Goal: Complete application form

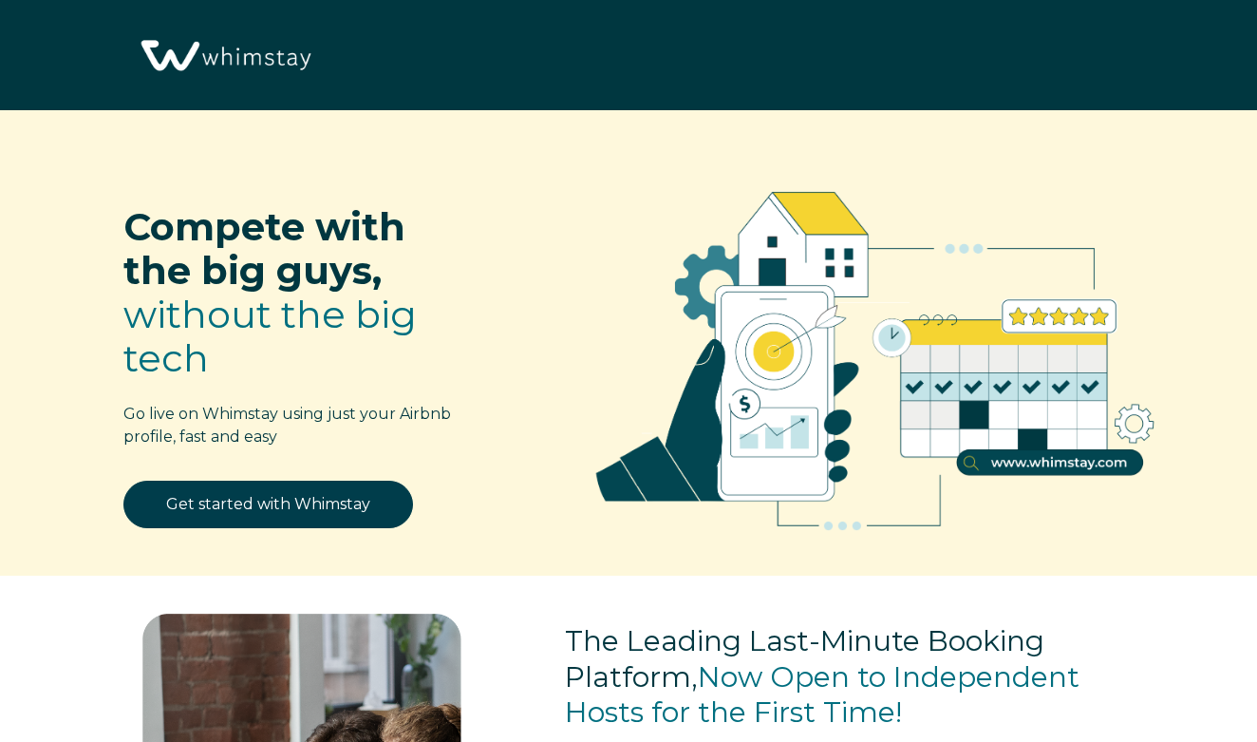
select select "US"
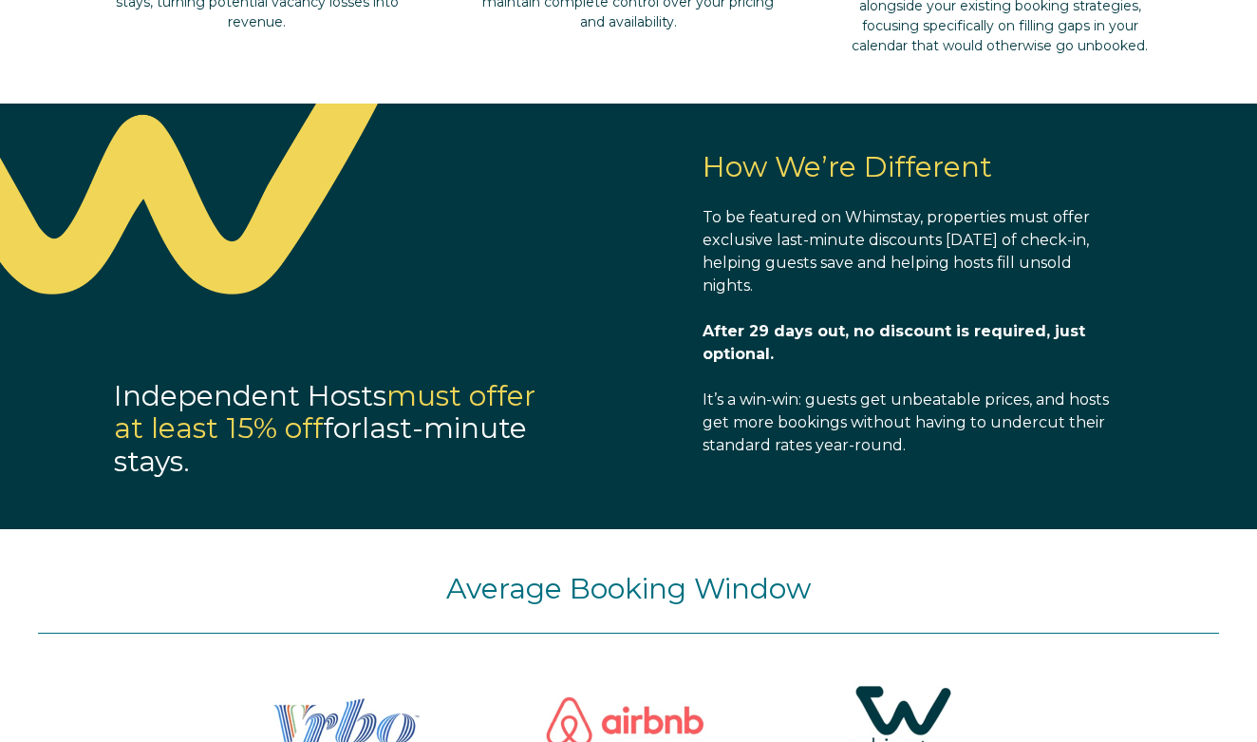
scroll to position [1983, 0]
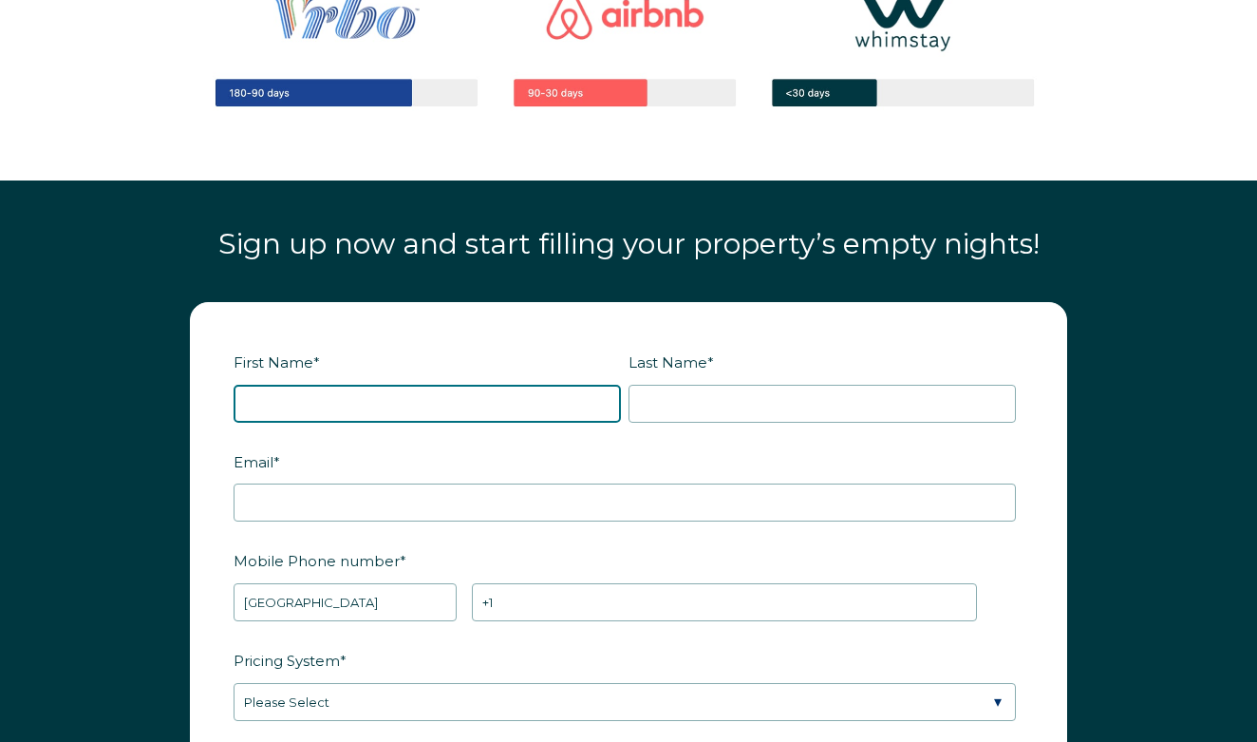
click at [433, 398] on input "First Name *" at bounding box center [427, 404] width 387 height 38
type input "[PERSON_NAME]"
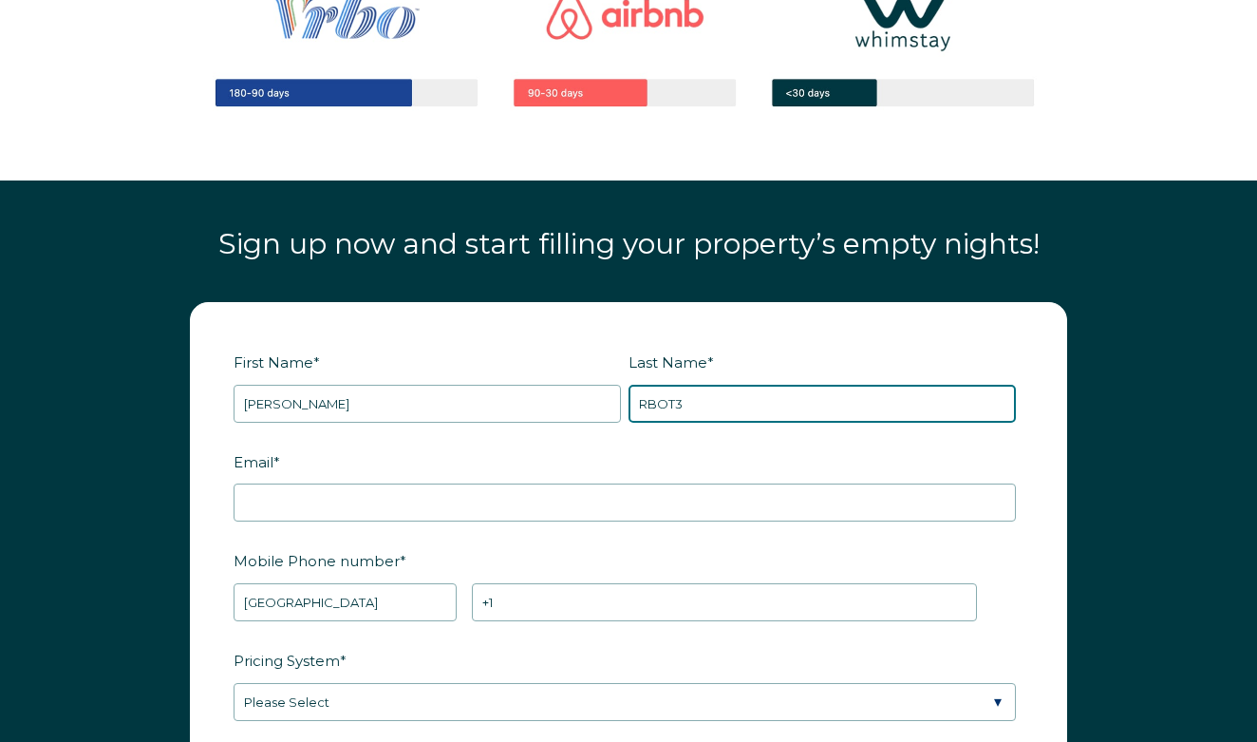
type input "RBOT31"
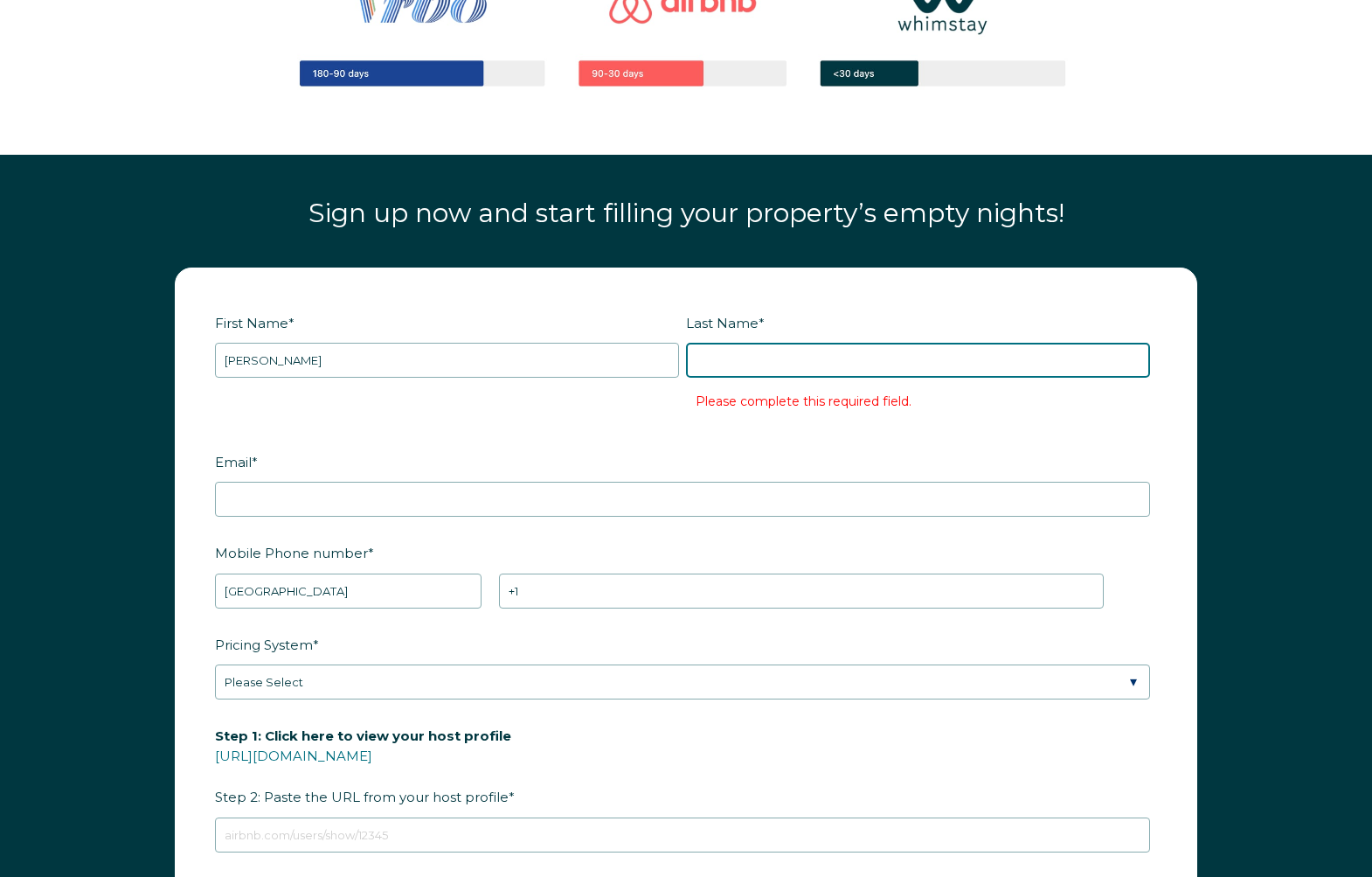
scroll to position [2084, 0]
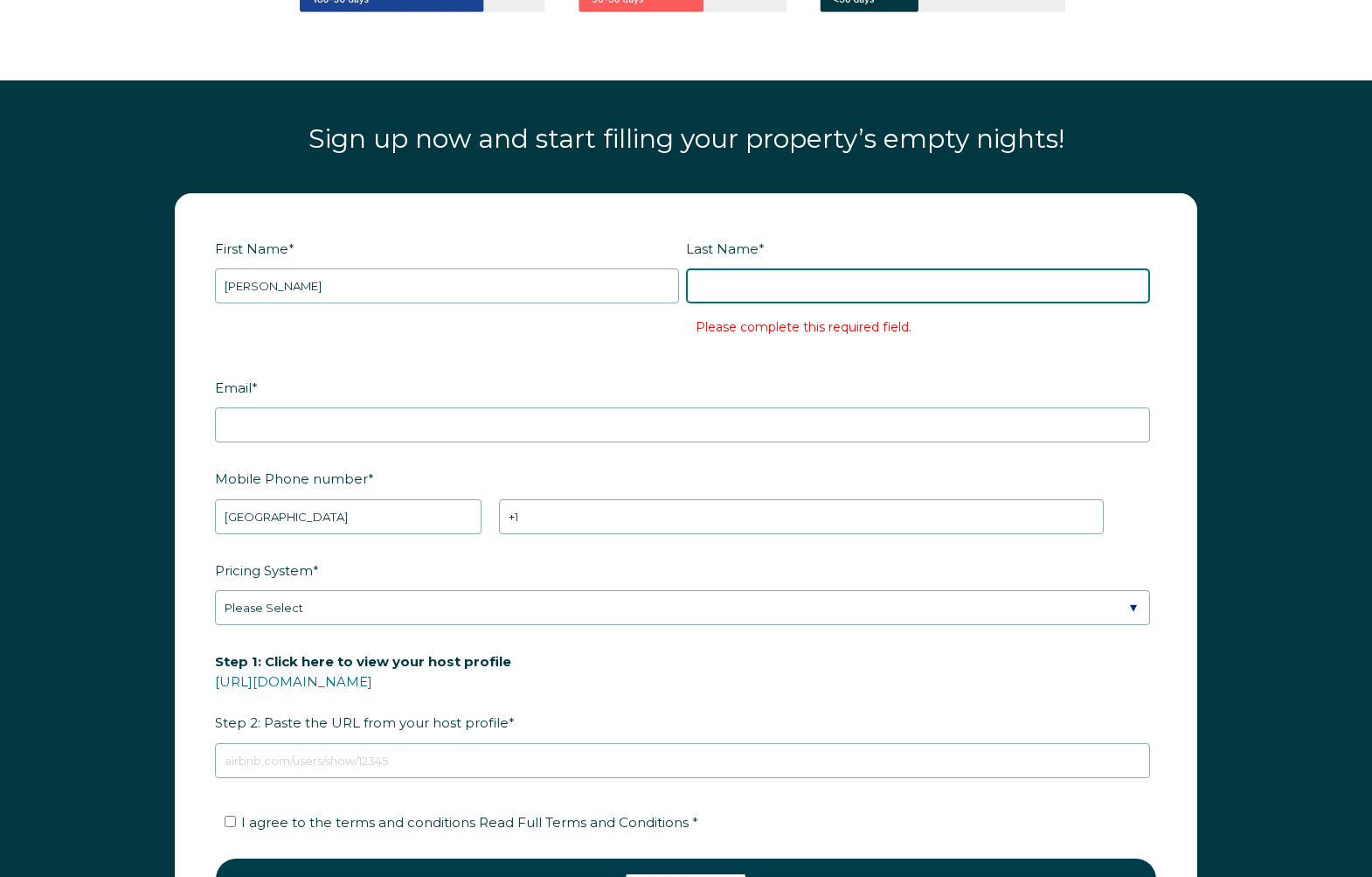
click at [826, 289] on input "Last Name *" at bounding box center [917, 286] width 464 height 35
paste input "RBOT31"
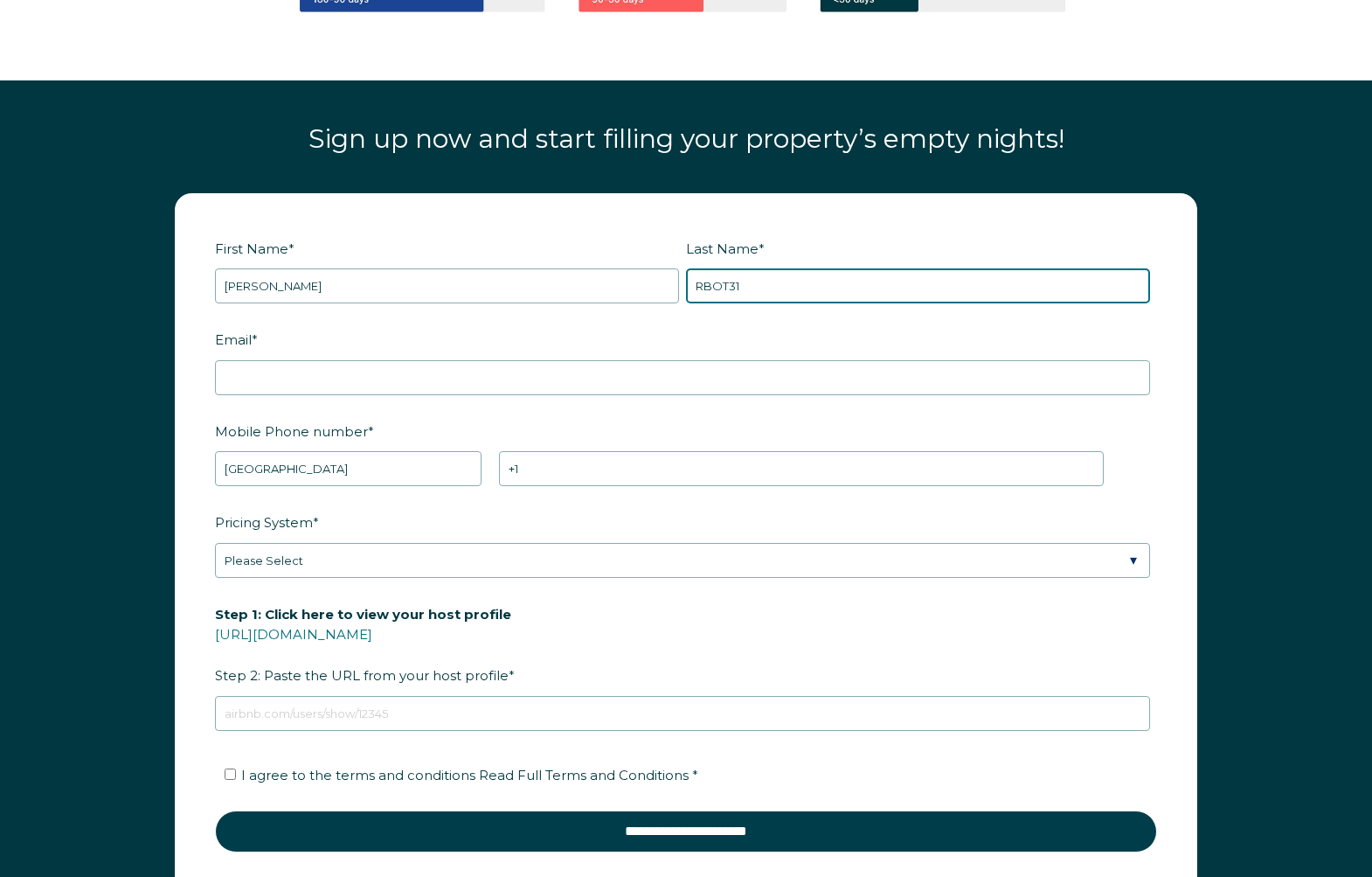
type input "RBOT31"
click at [629, 356] on div "Email *" at bounding box center [686, 359] width 942 height 71
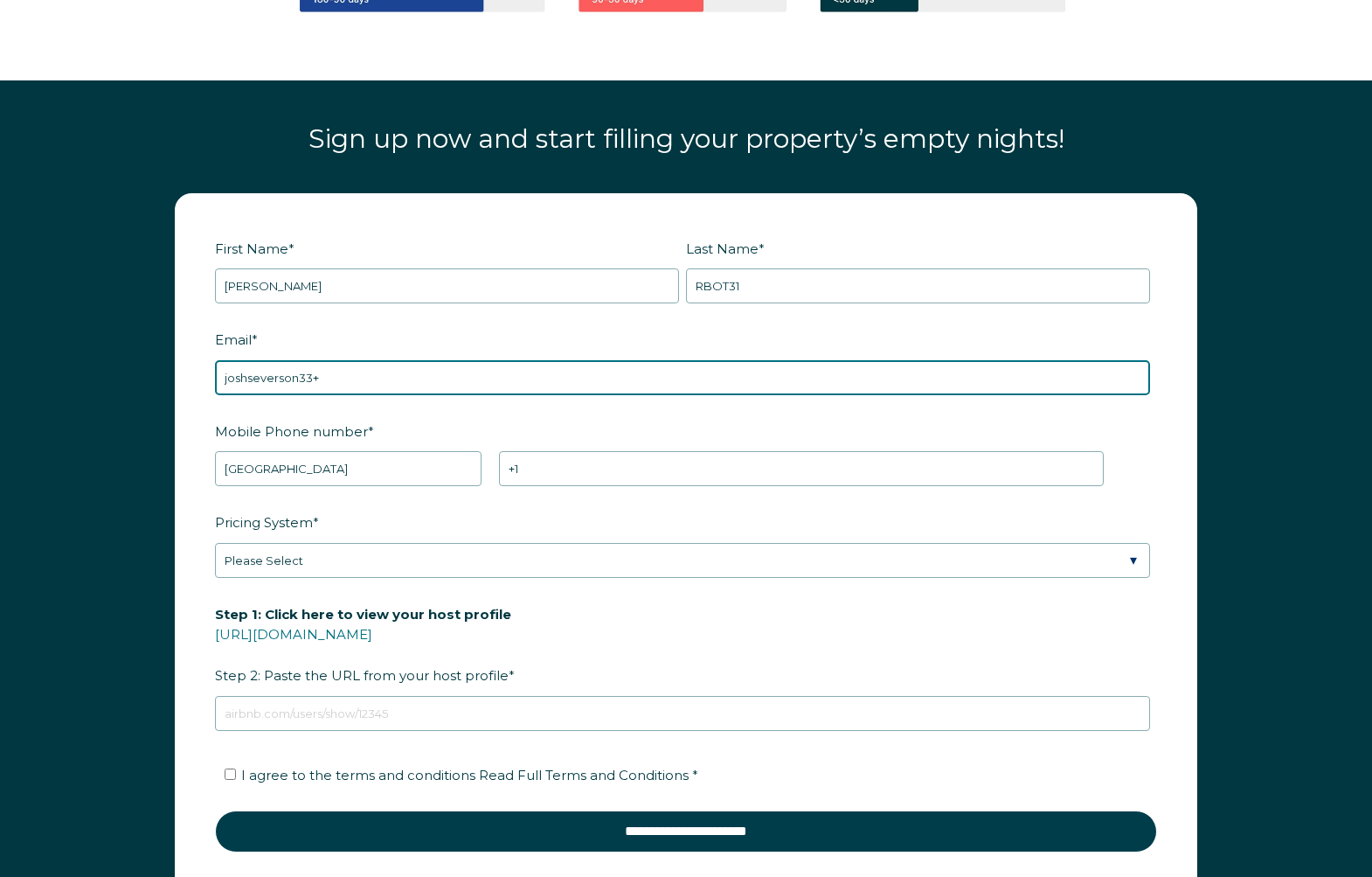
paste input "RBOT31"
type input "[EMAIL_ADDRESS][DOMAIN_NAME]"
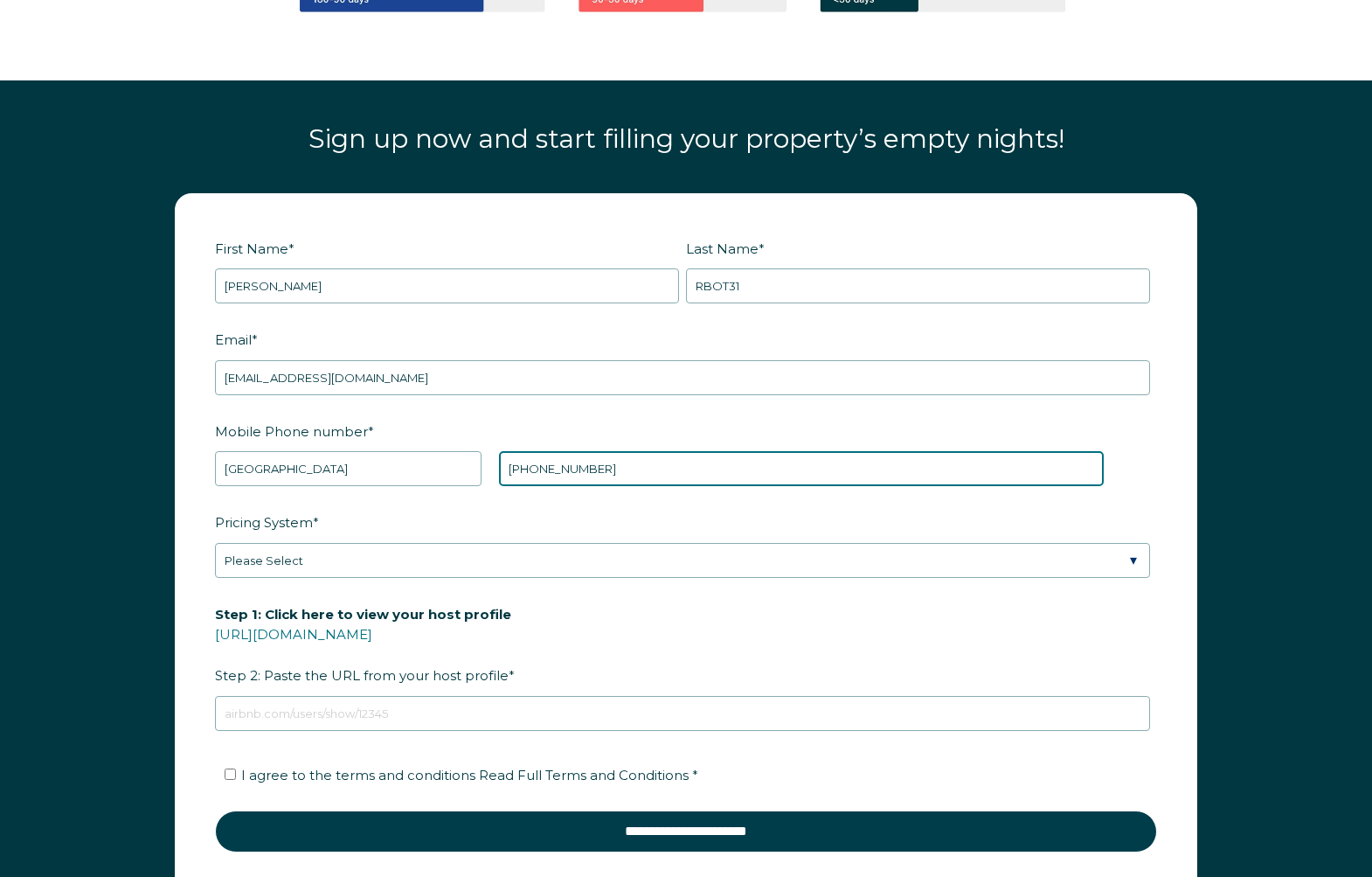
type input "[PHONE_NUMBER]"
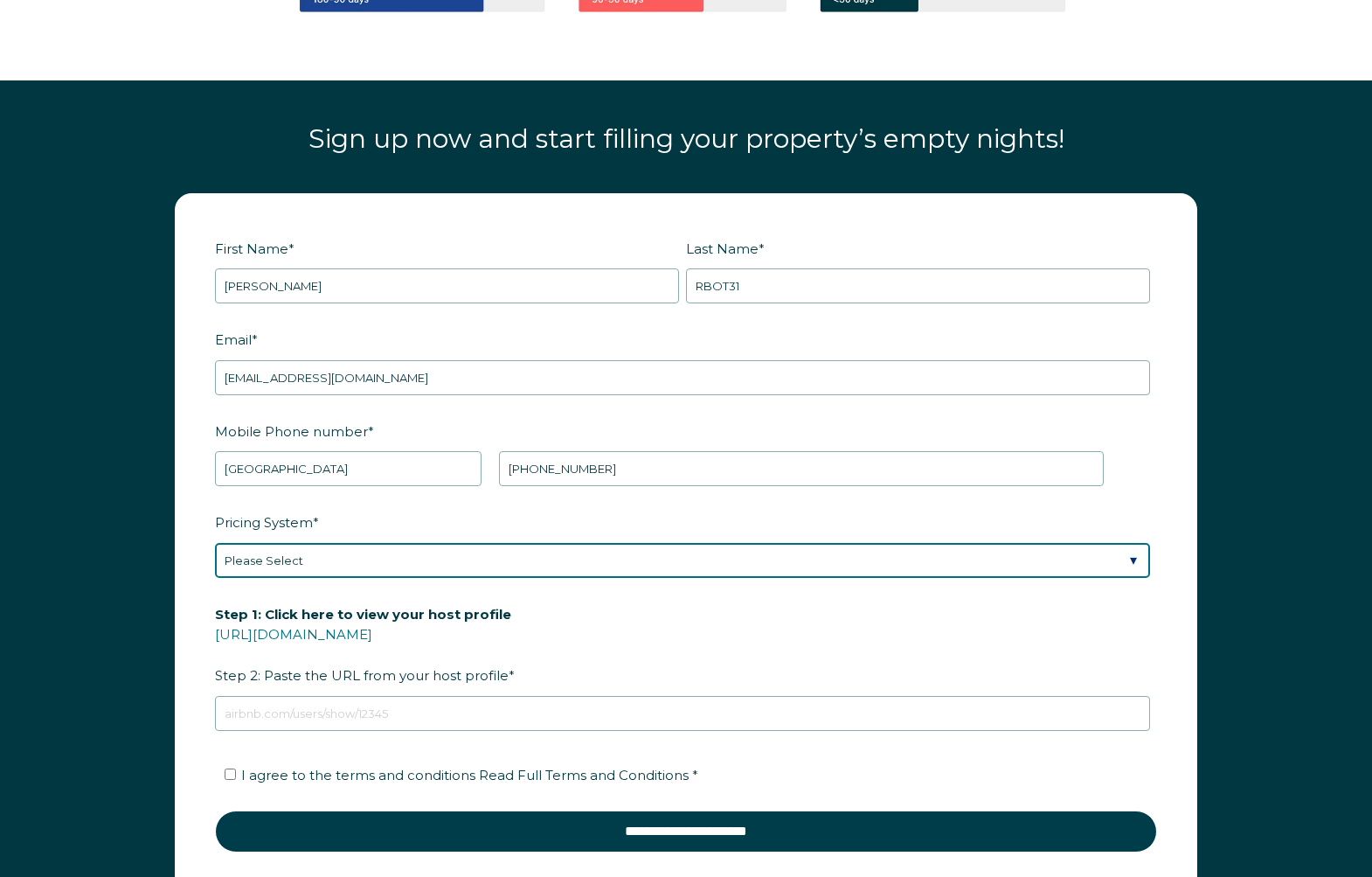
select select "Airbnb Smart Pricing"
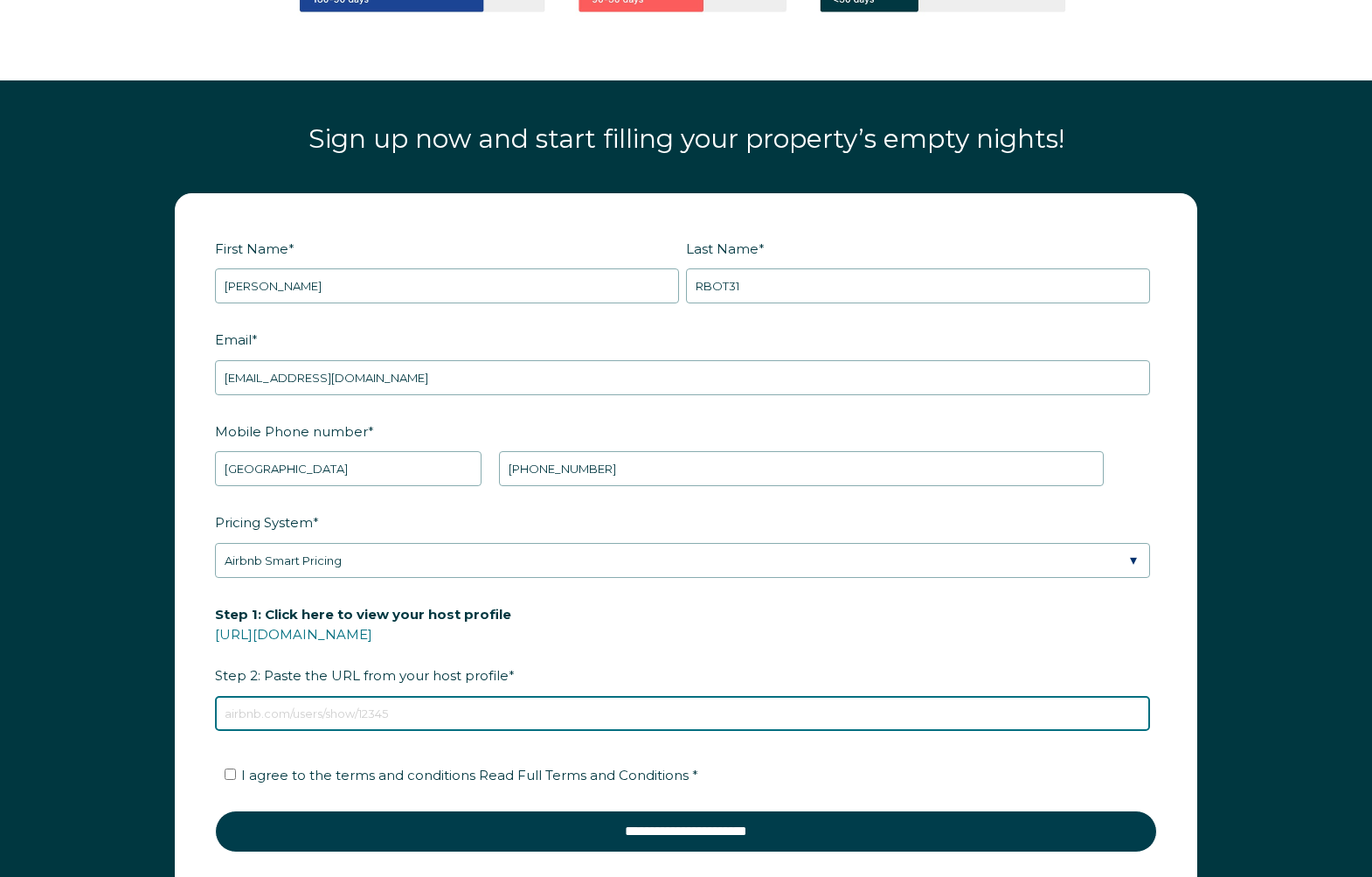
click at [430, 682] on input "Step 1: Click here to view your host profile [URL][DOMAIN_NAME] Step 2: Paste t…" at bounding box center [683, 713] width 935 height 35
type input "[DOMAIN_NAME][URL]"
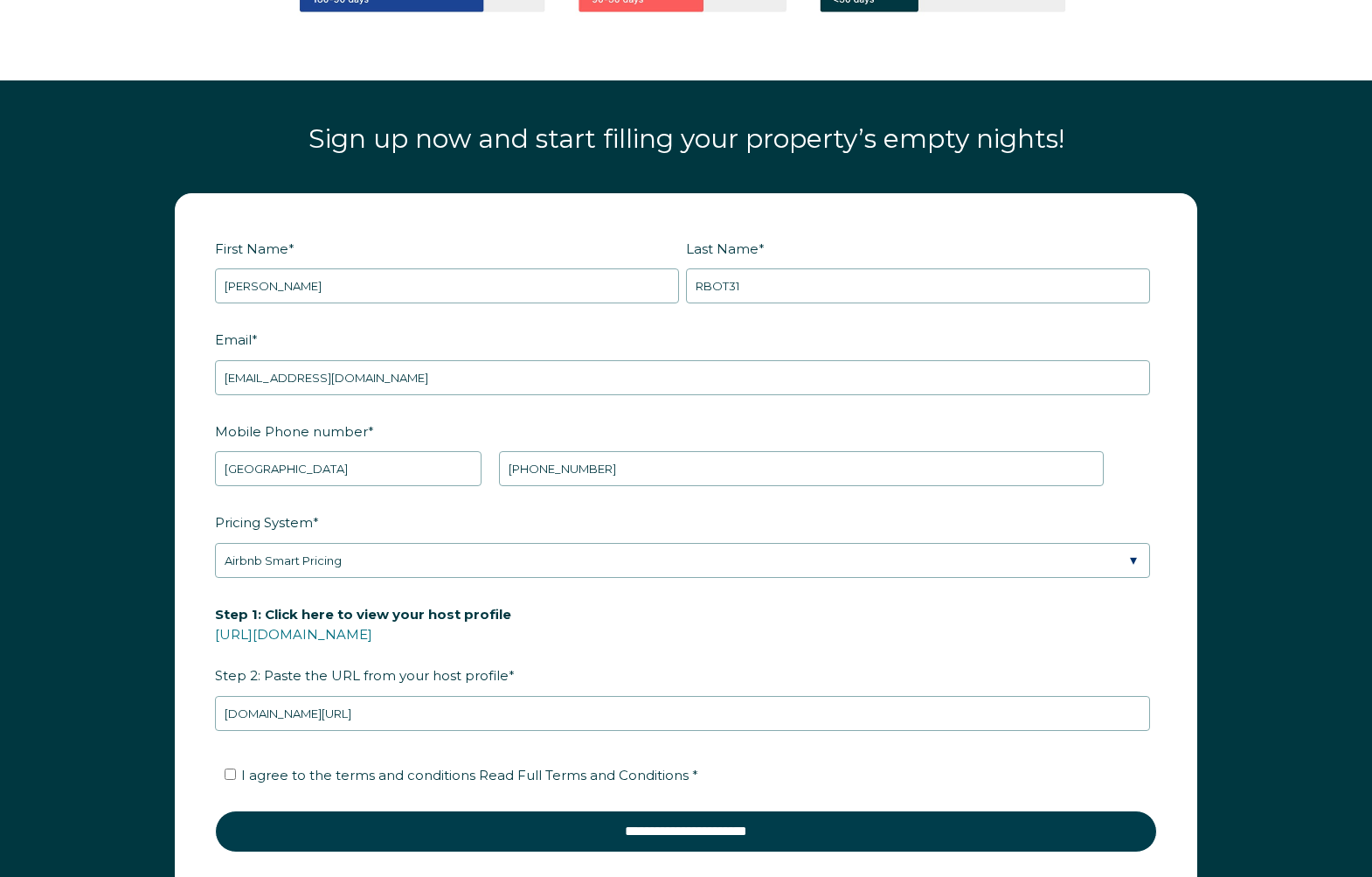
click at [334, 682] on span "I agree to the terms and conditions Read Full Terms and Conditions *" at bounding box center [469, 775] width 457 height 17
click at [236, 682] on input "I agree to the terms and conditions Read Full Terms and Conditions *" at bounding box center [230, 774] width 11 height 11
checkbox input "true"
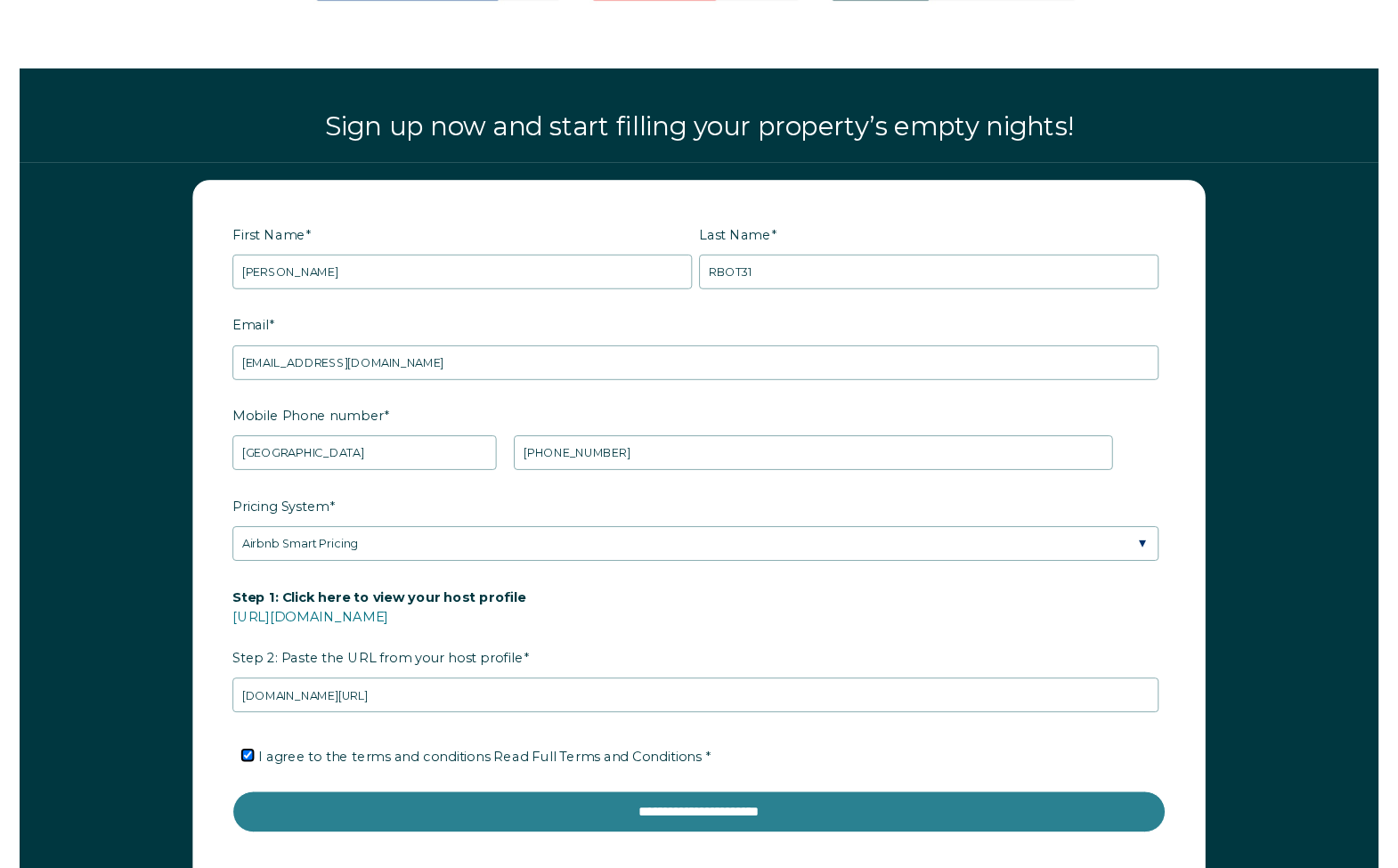
scroll to position [2133, 0]
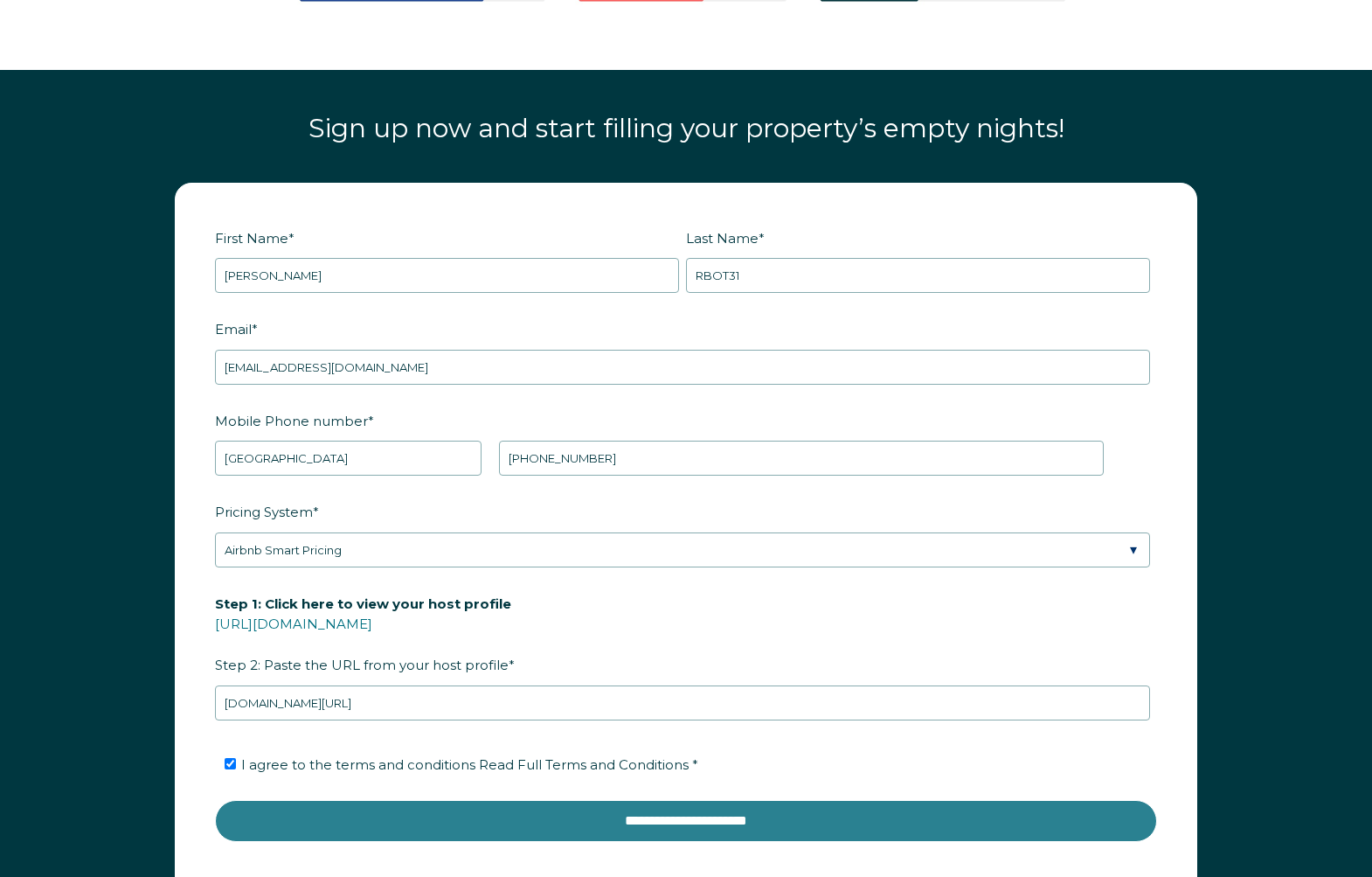
click at [521, 682] on input "**********" at bounding box center [686, 821] width 942 height 42
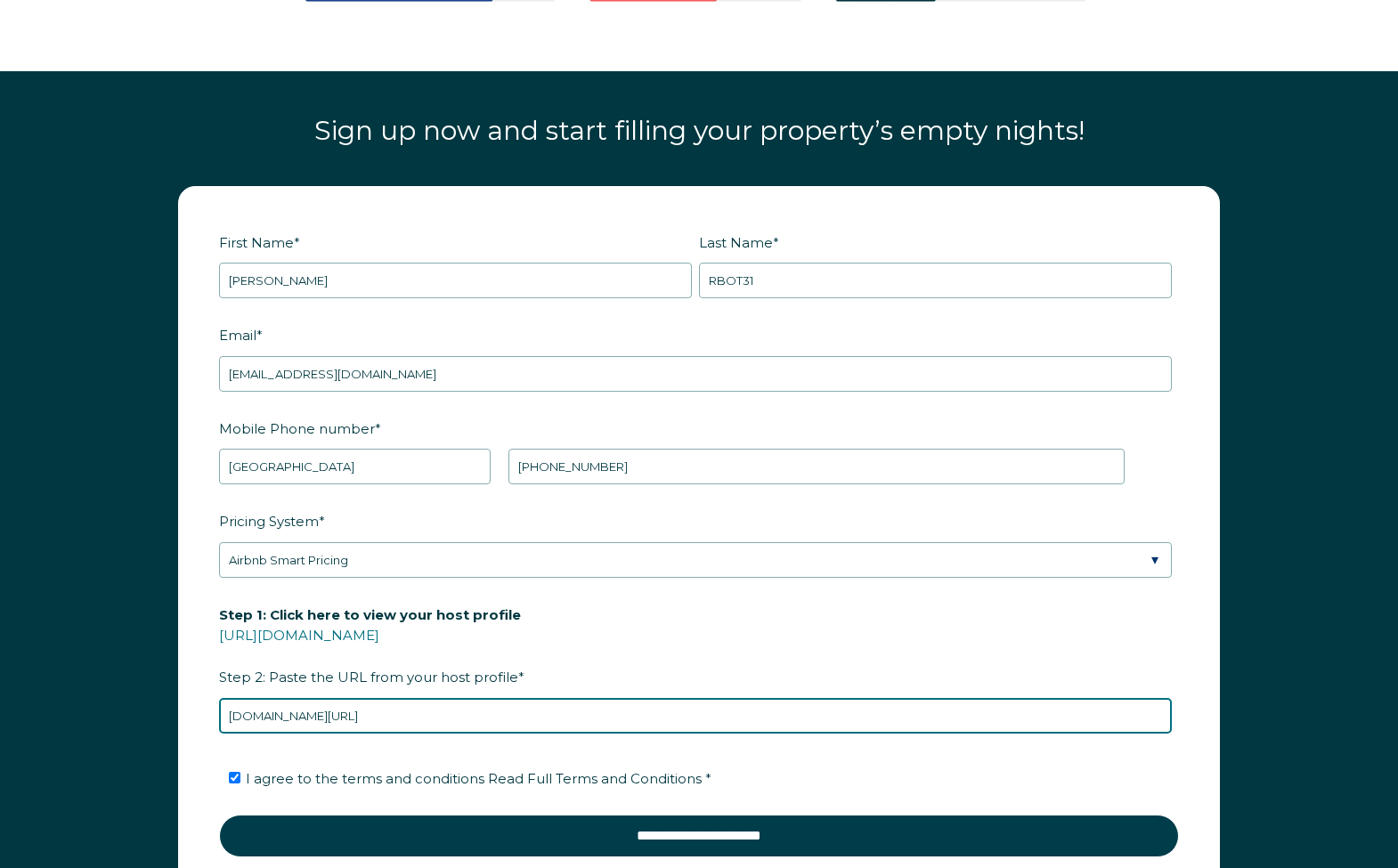
click at [487, 695] on input "[DOMAIN_NAME][URL]" at bounding box center [696, 716] width 953 height 36
paste input "[URL][DOMAIN_NAME]"
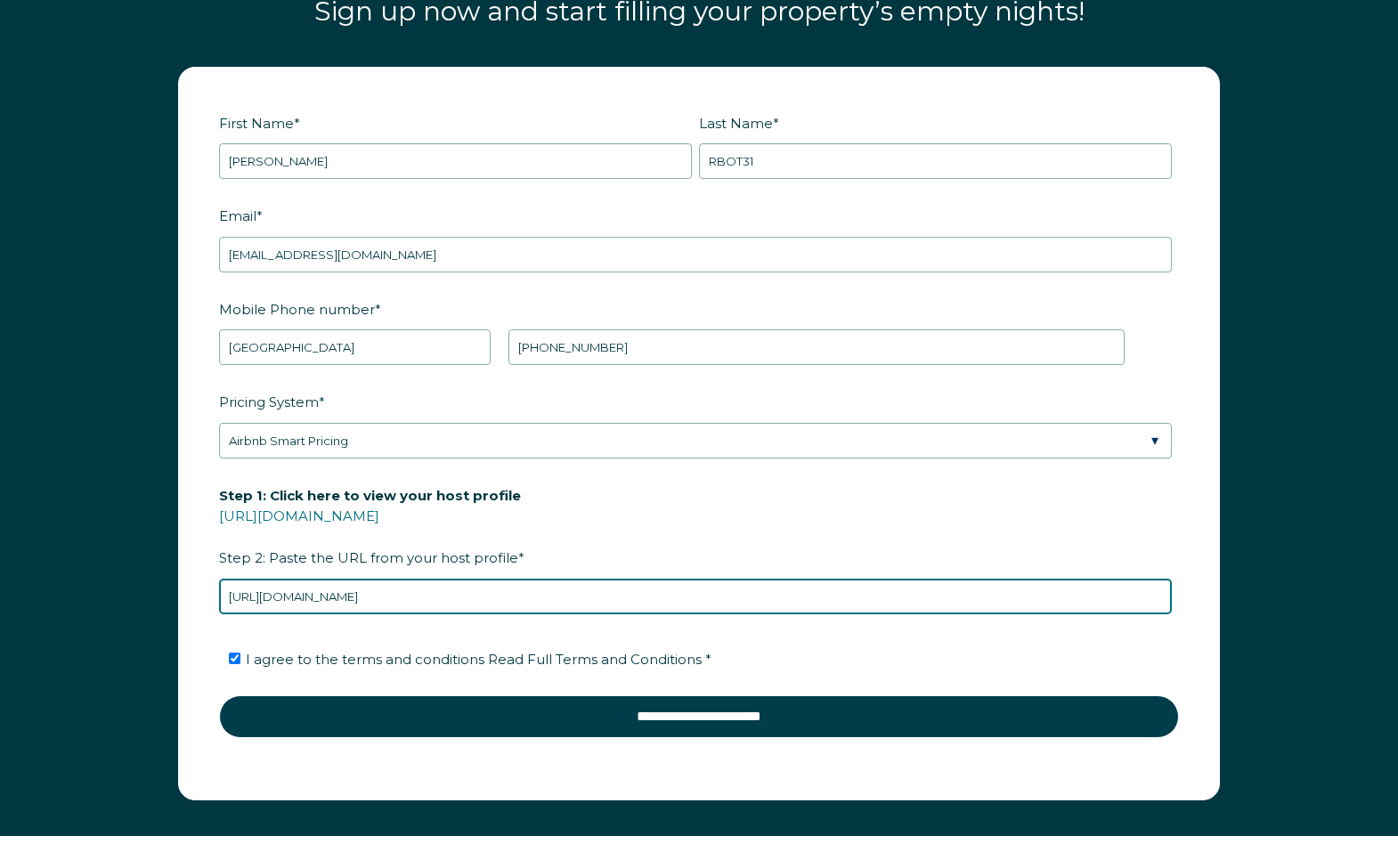
scroll to position [2254, 0]
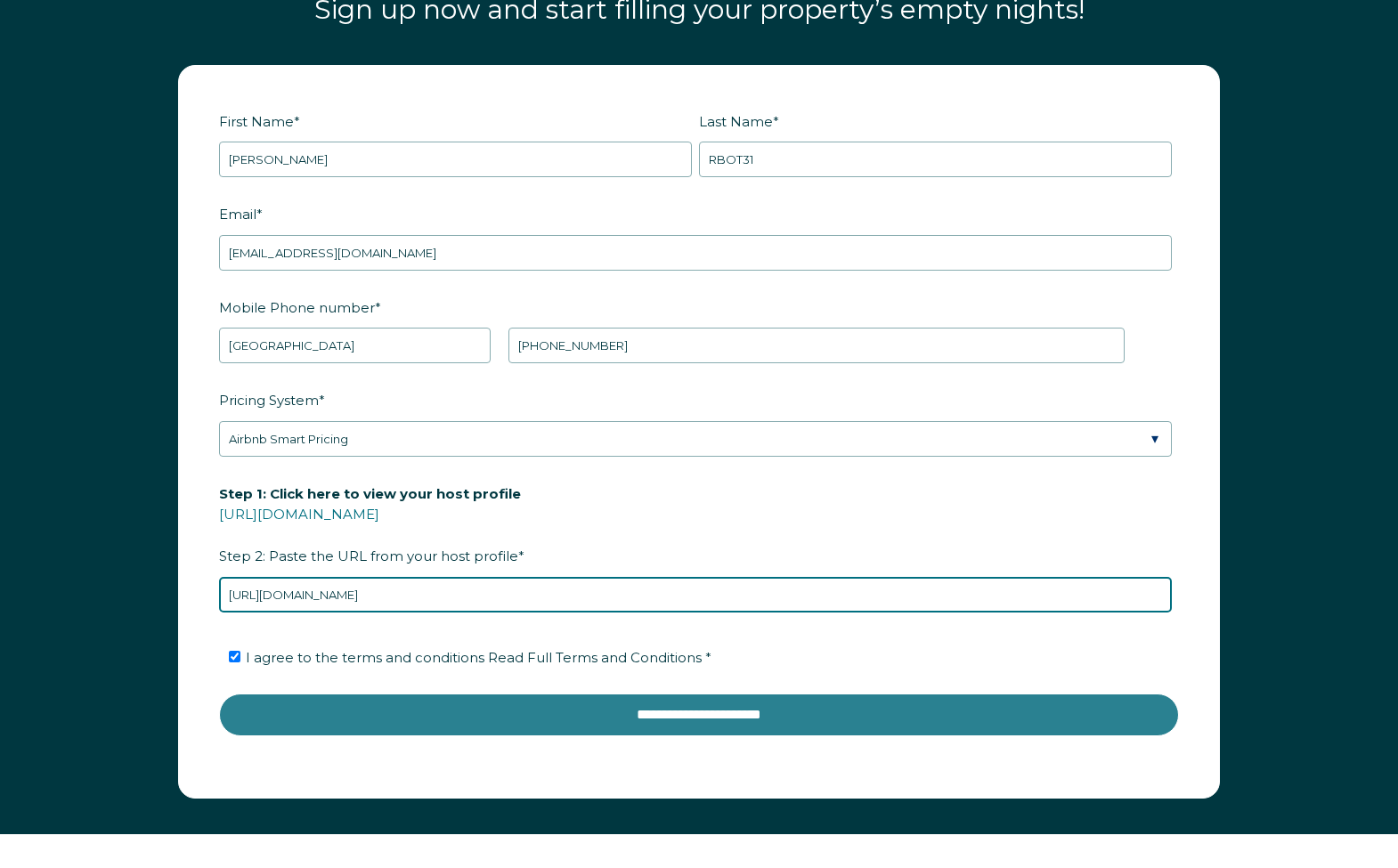
type input "[URL][DOMAIN_NAME]"
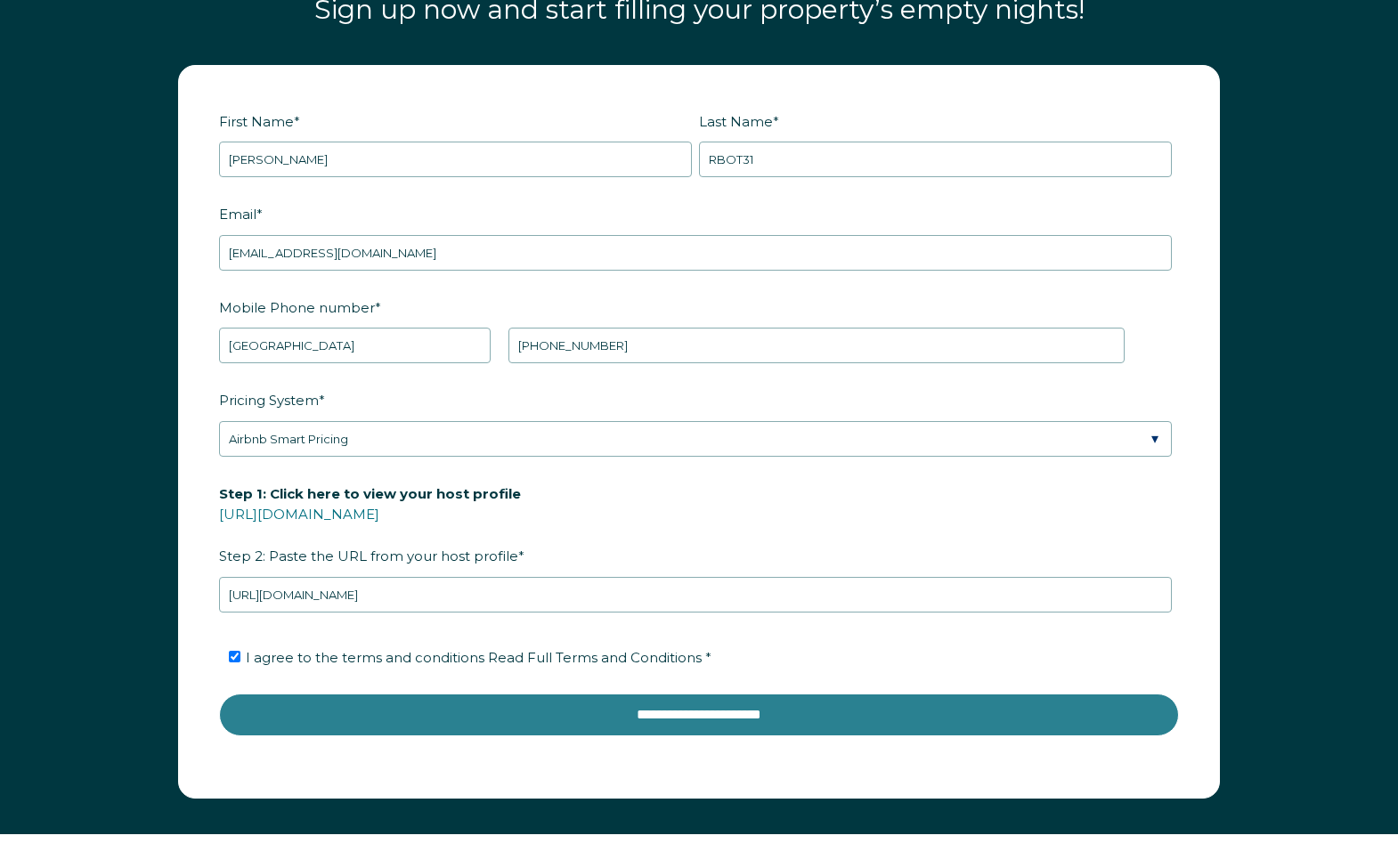
click at [759, 695] on input "**********" at bounding box center [699, 715] width 960 height 43
click at [617, 695] on input "**********" at bounding box center [699, 715] width 960 height 43
